Goal: Task Accomplishment & Management: Manage account settings

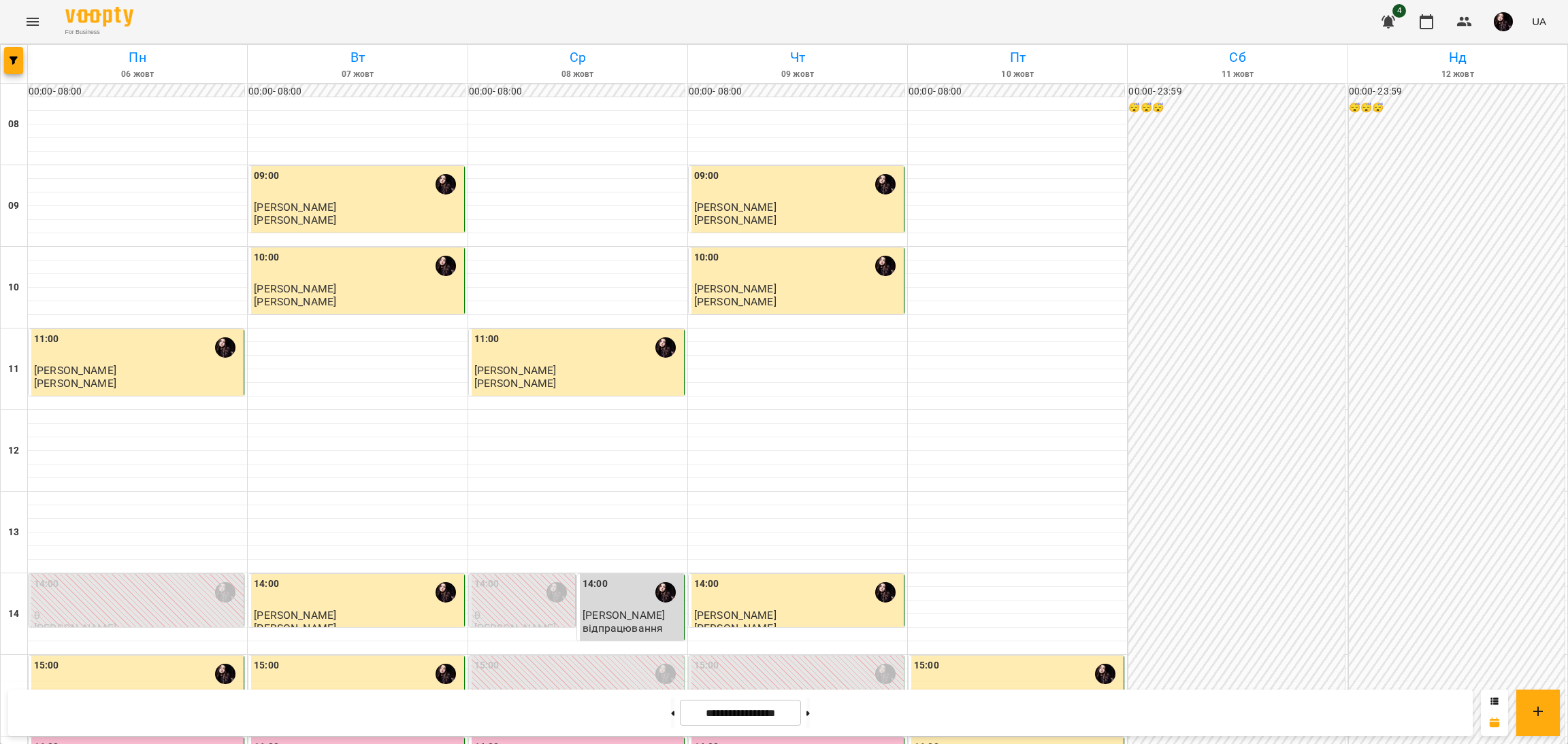
scroll to position [305, 0]
click at [810, 720] on button at bounding box center [808, 713] width 4 height 30
type input "**********"
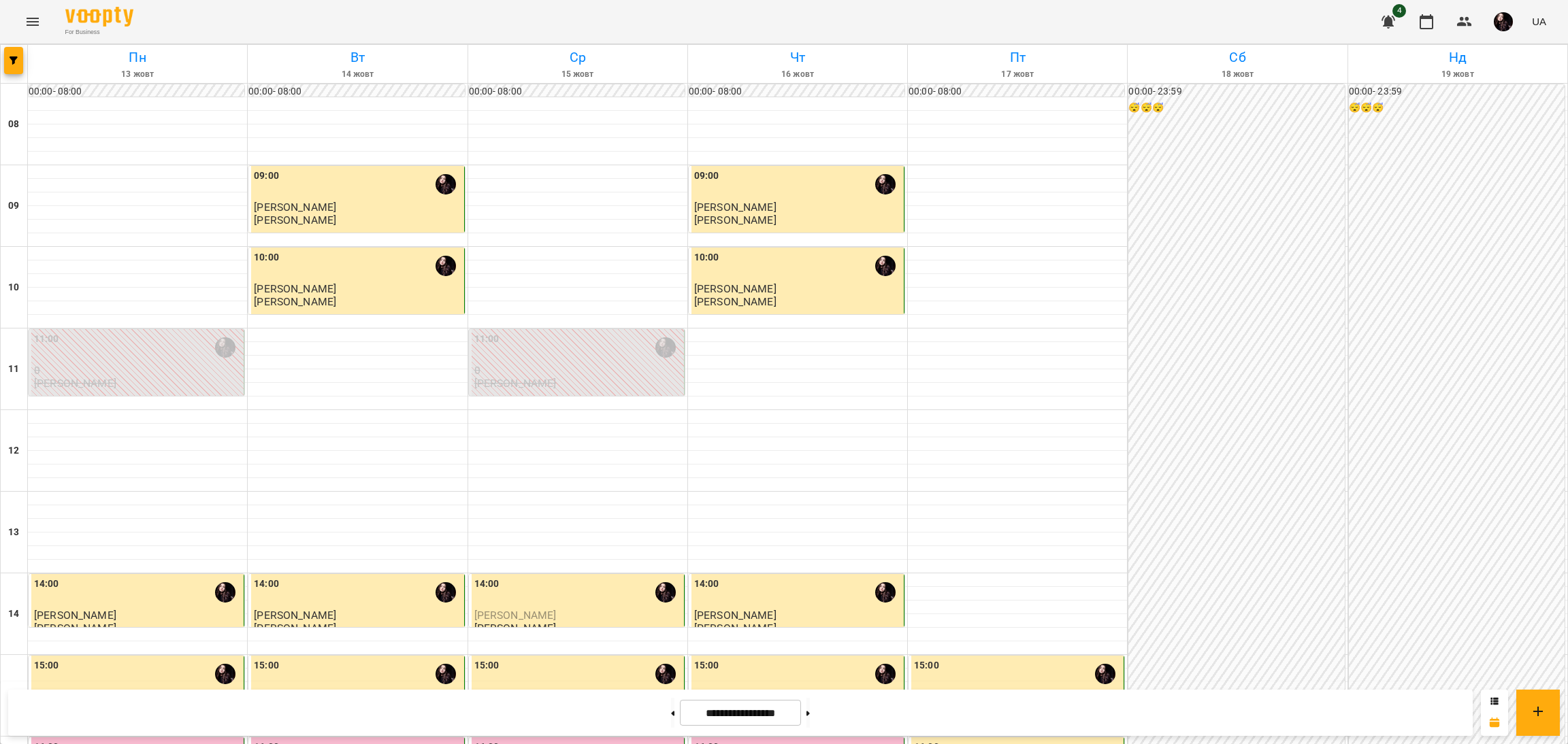
click at [524, 609] on span "[PERSON_NAME]" at bounding box center [515, 615] width 83 height 13
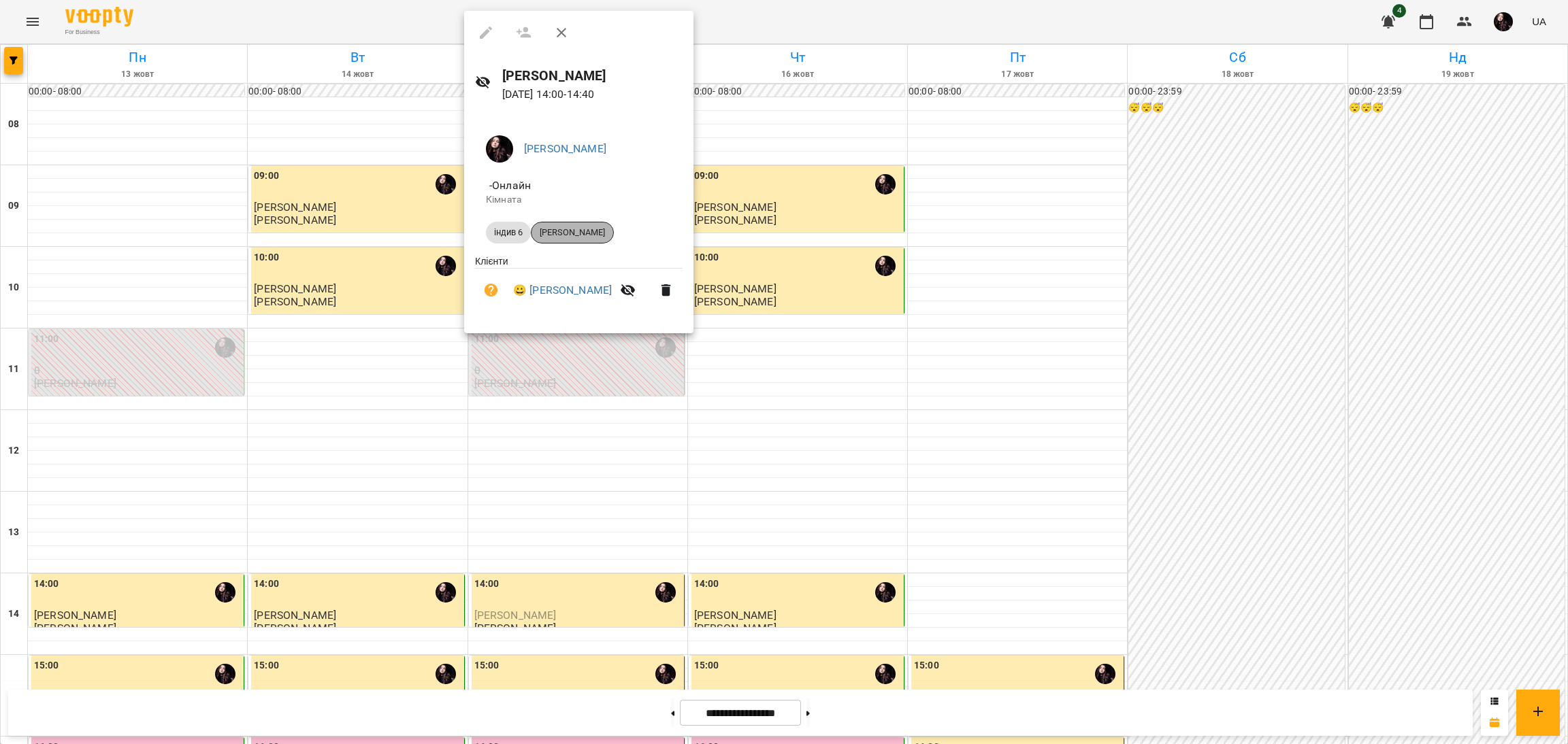
click at [554, 232] on span "[PERSON_NAME]" at bounding box center [572, 232] width 82 height 12
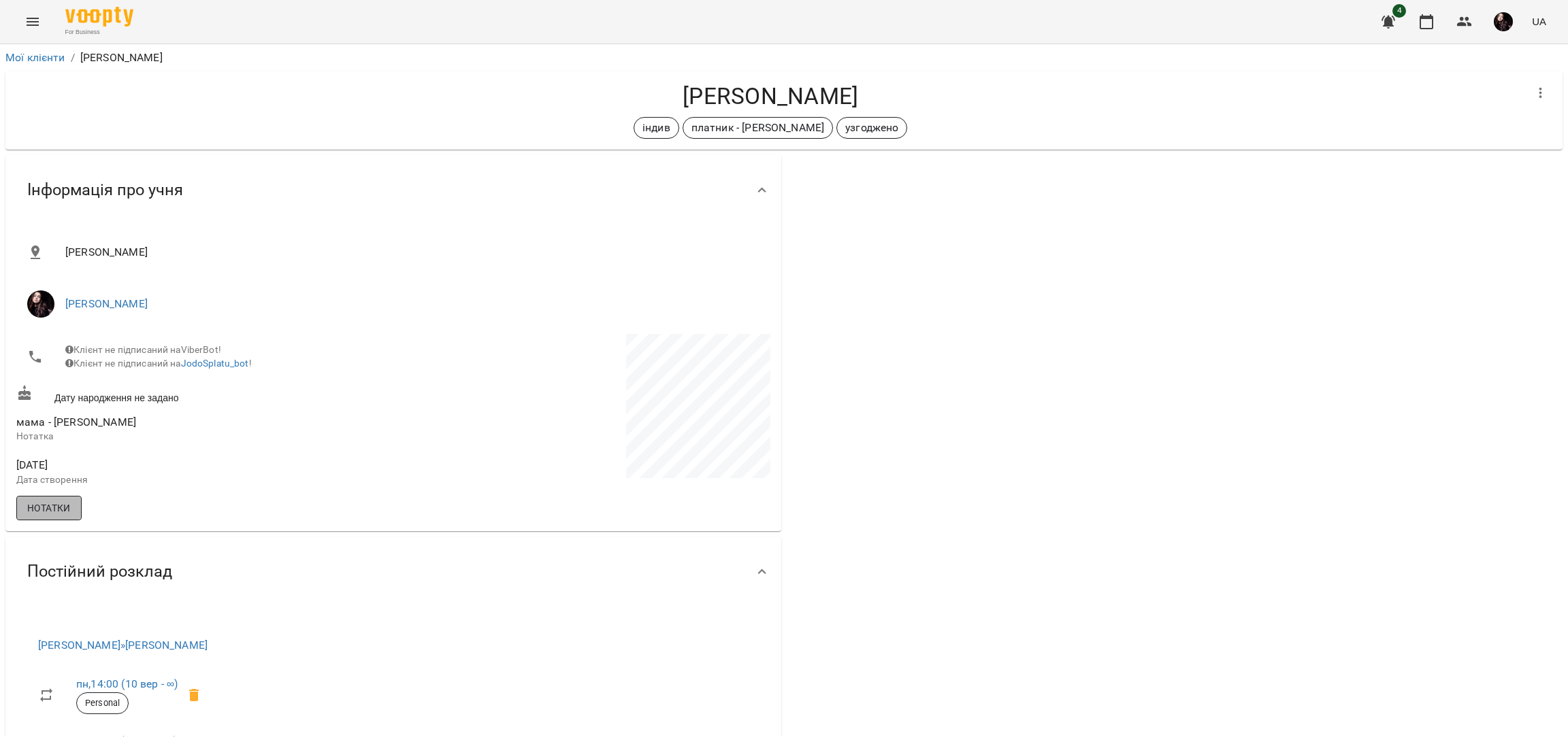
click at [65, 512] on span "Нотатки" at bounding box center [49, 508] width 44 height 16
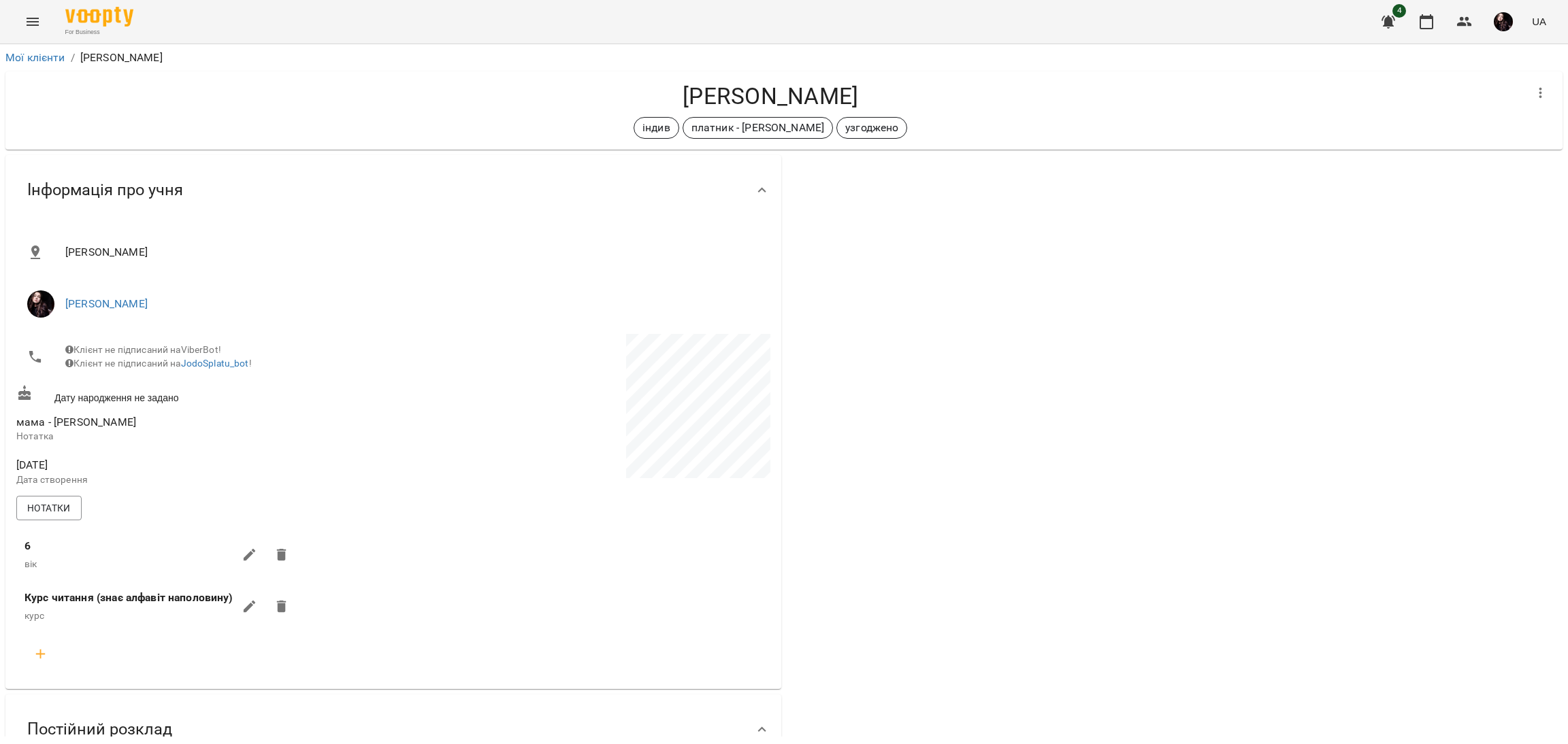
scroll to position [102, 0]
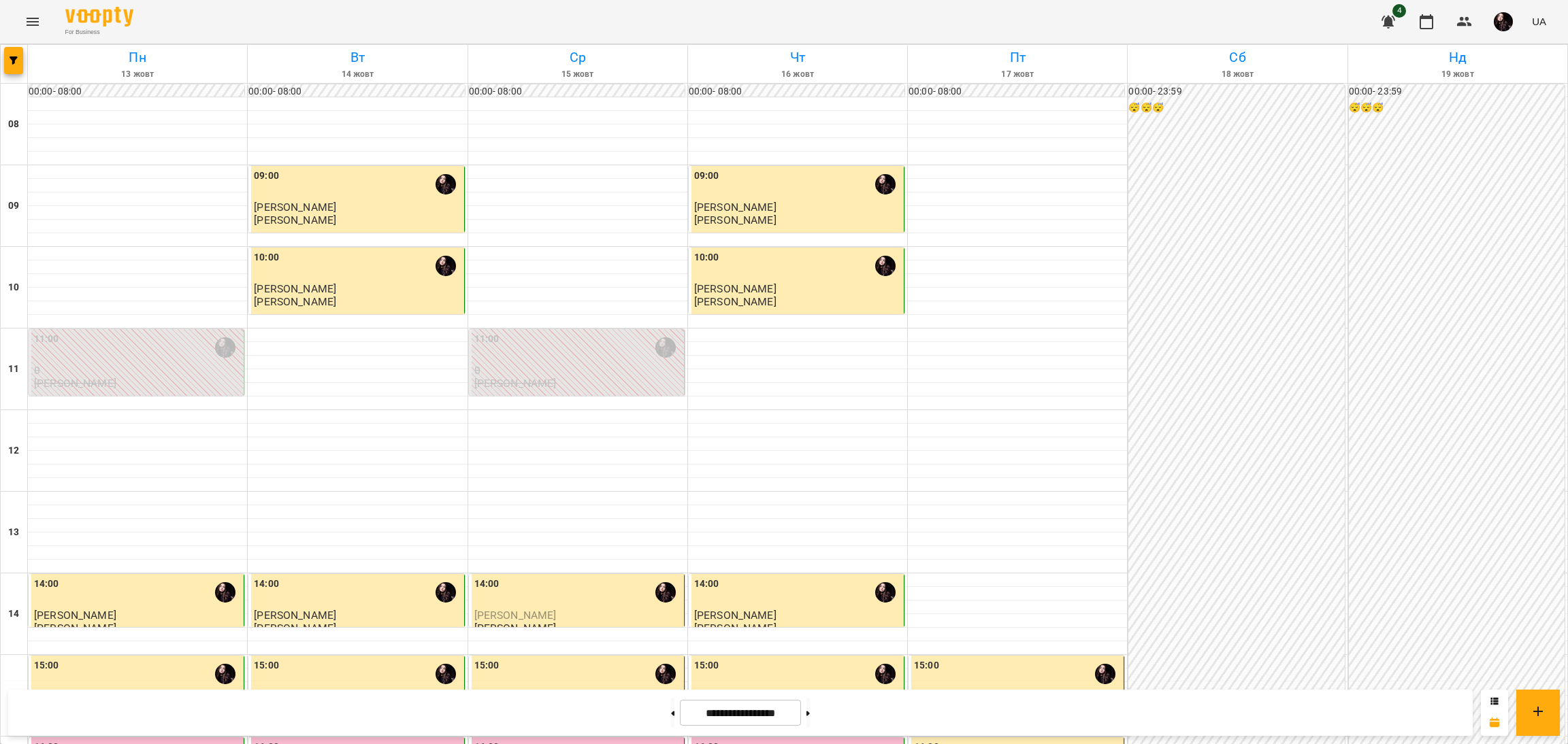
scroll to position [509, 0]
